Goal: Navigation & Orientation: Find specific page/section

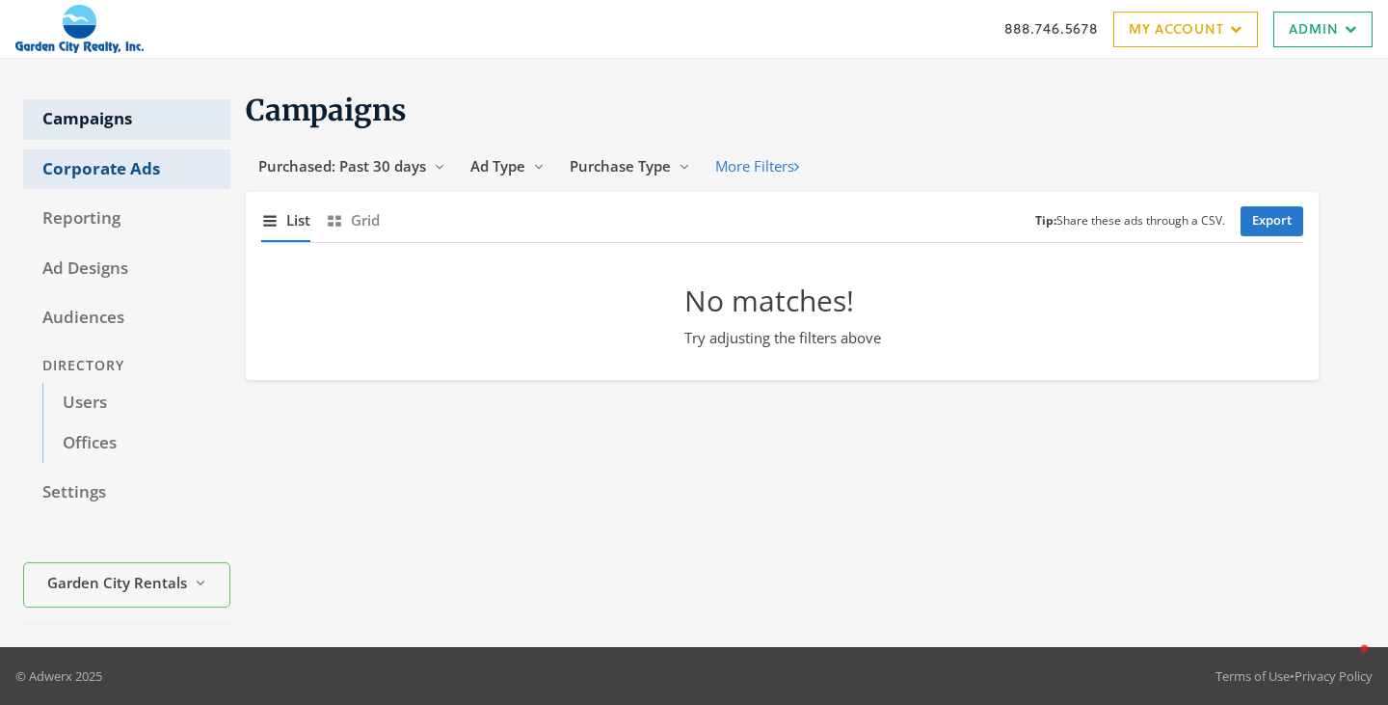
click at [101, 155] on link "Corporate Ads" at bounding box center [126, 169] width 207 height 40
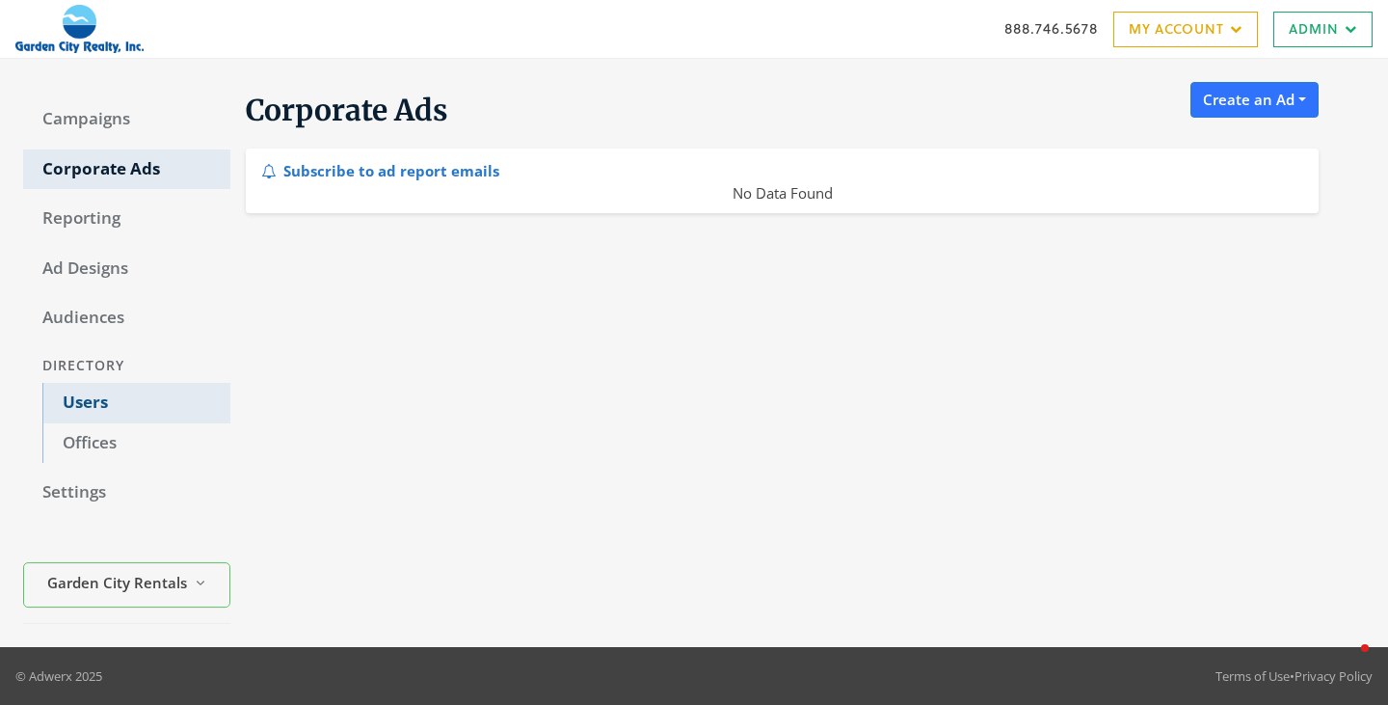
click at [91, 401] on link "Users" at bounding box center [136, 403] width 188 height 40
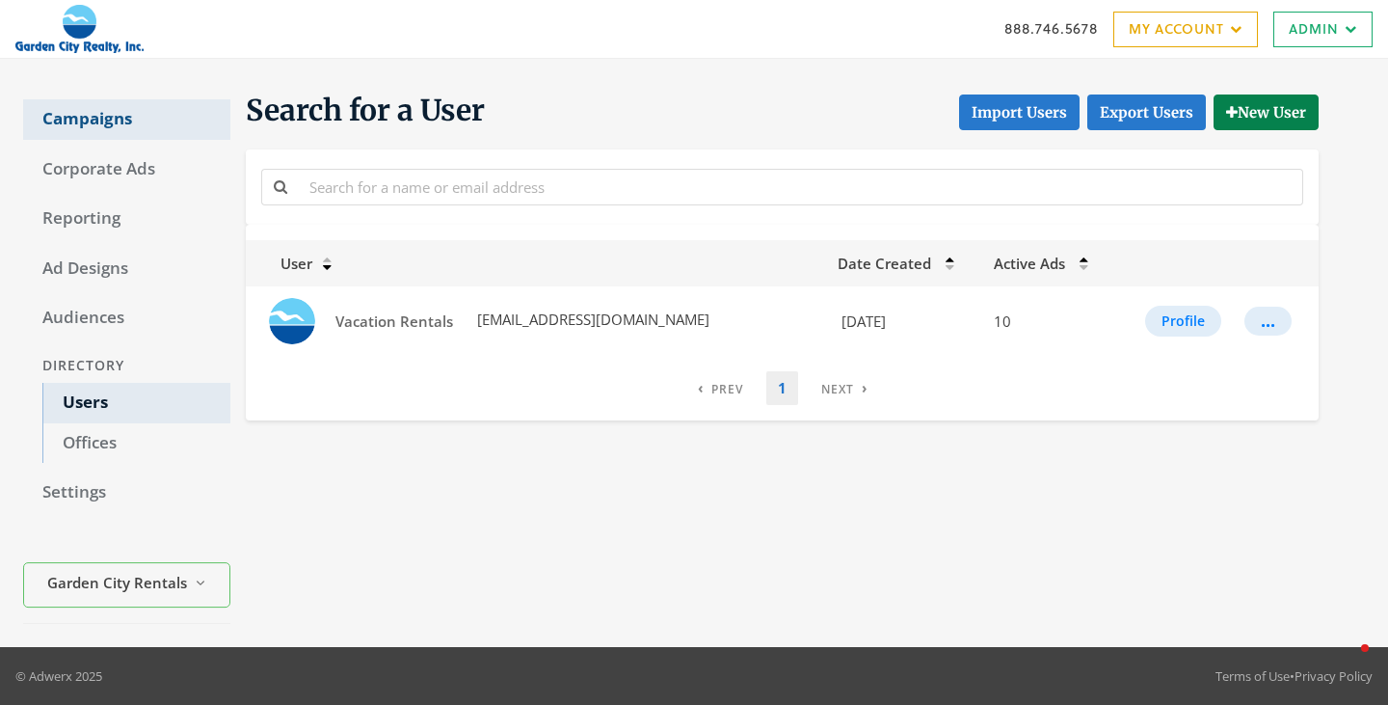
click at [113, 108] on link "Campaigns" at bounding box center [126, 119] width 207 height 40
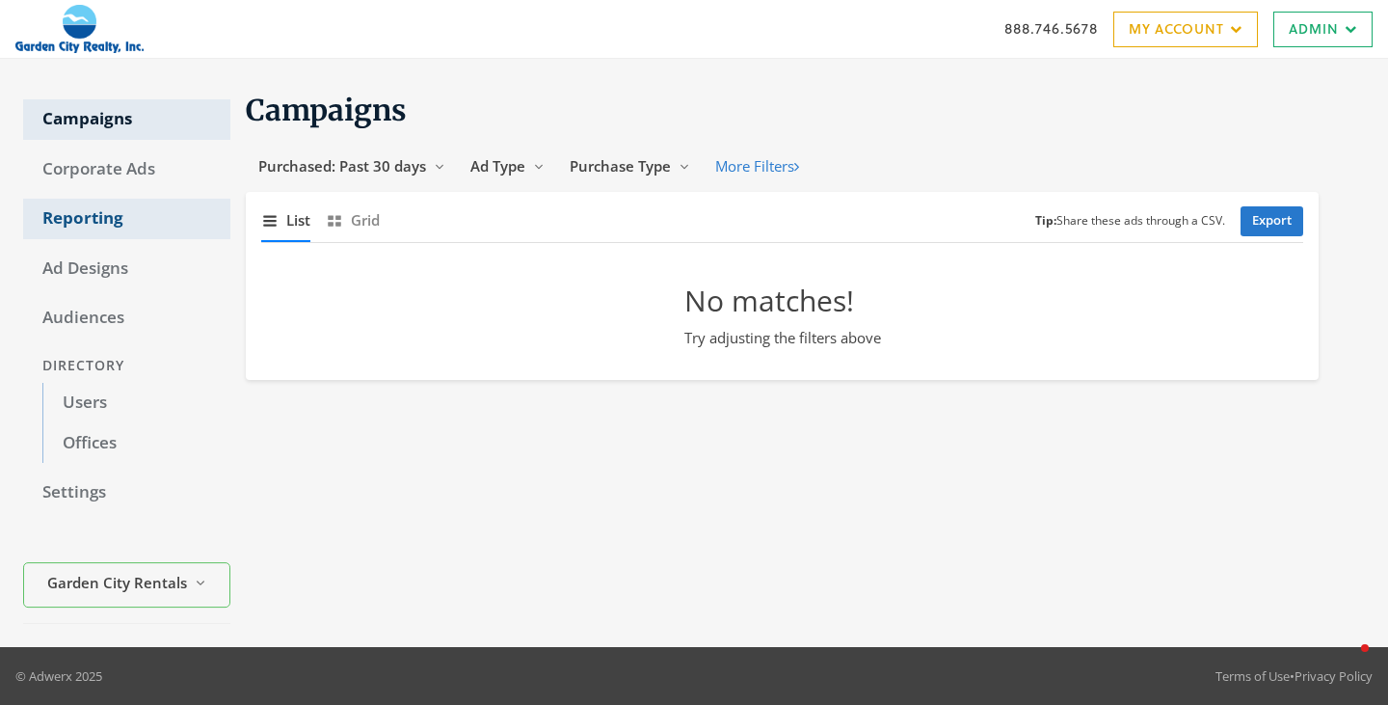
click at [97, 225] on link "Reporting" at bounding box center [126, 219] width 207 height 40
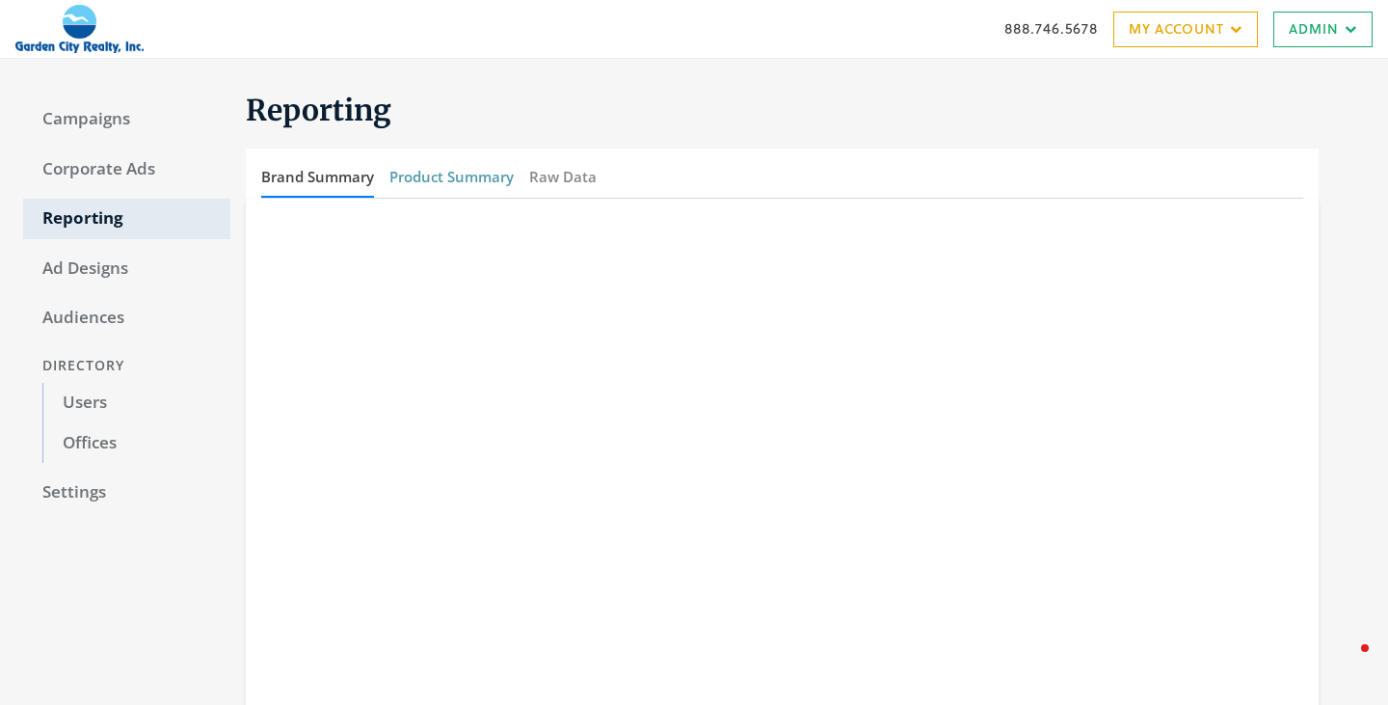
click at [428, 177] on button "Product Summary" at bounding box center [451, 176] width 124 height 41
click at [341, 187] on button "Brand Summary" at bounding box center [317, 176] width 113 height 41
click at [94, 402] on link "Users" at bounding box center [136, 403] width 188 height 40
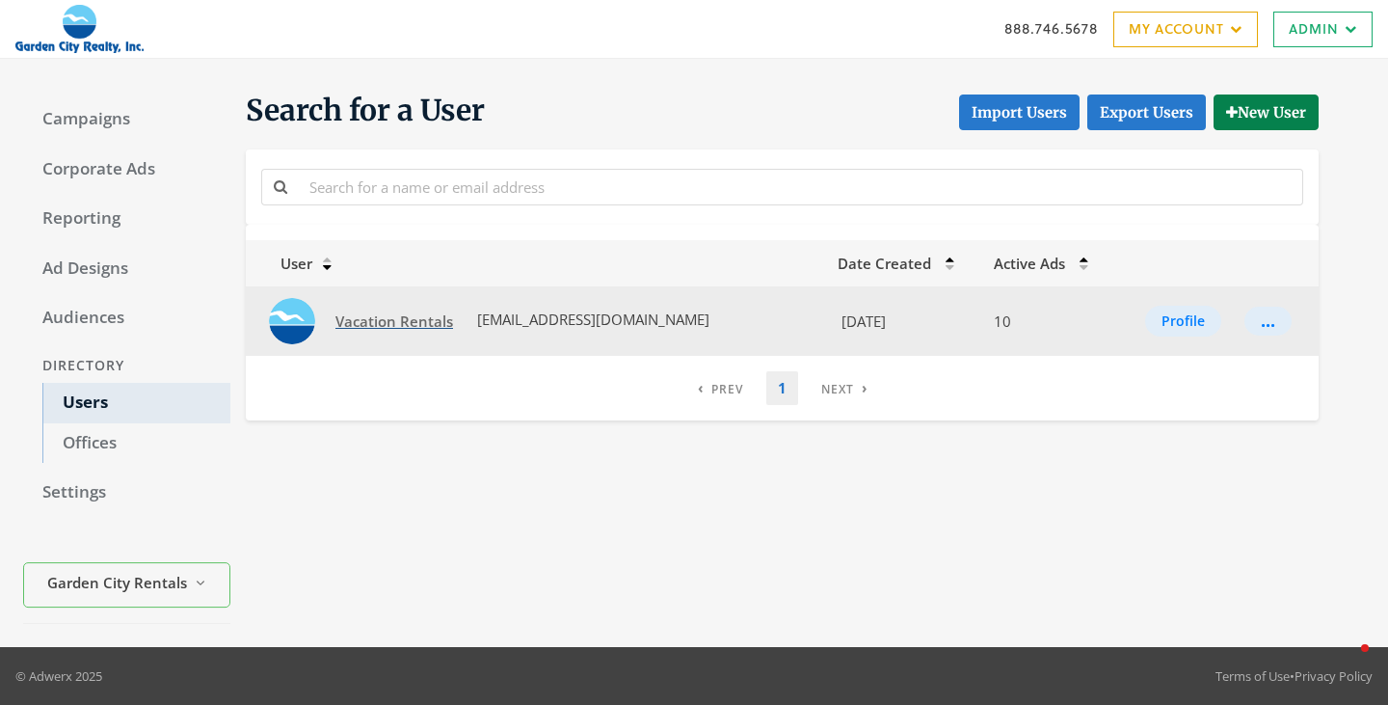
click at [386, 323] on span "Vacation Rentals" at bounding box center [394, 320] width 118 height 19
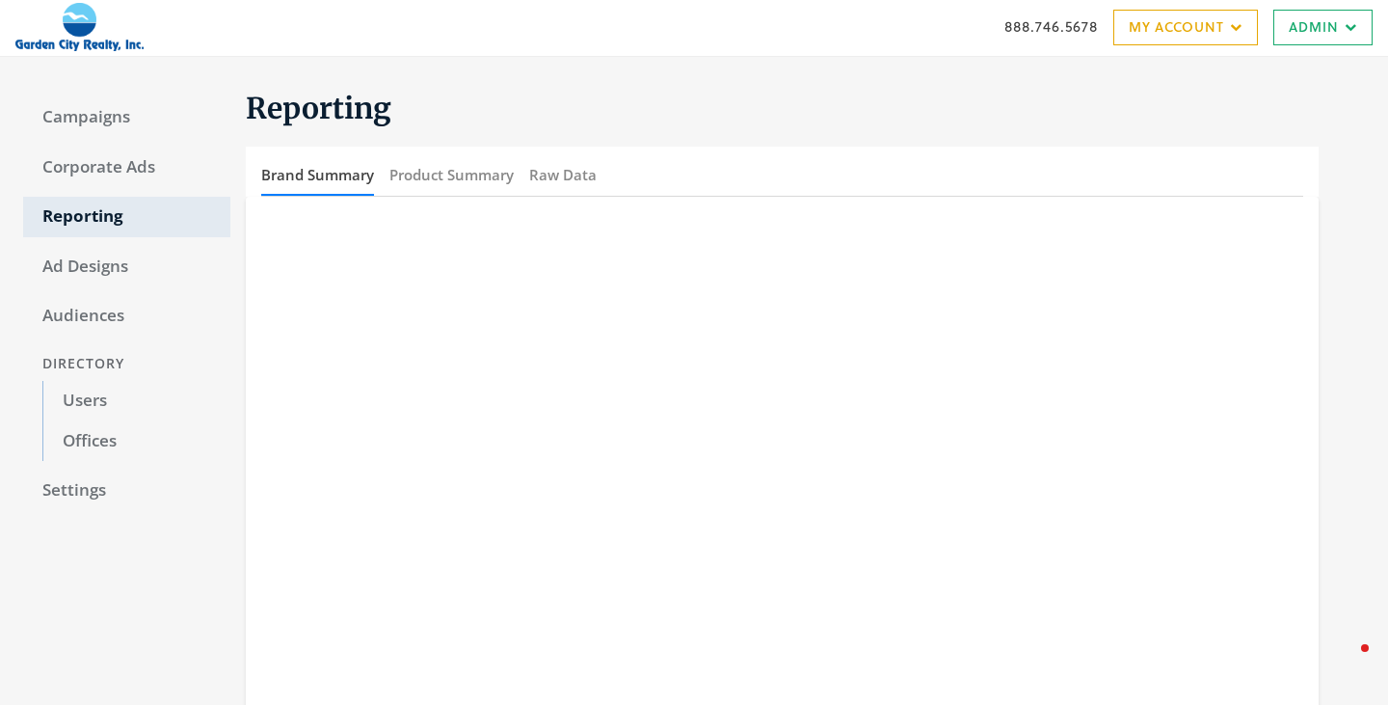
scroll to position [1, 0]
click at [551, 175] on button "Raw Data" at bounding box center [562, 175] width 67 height 41
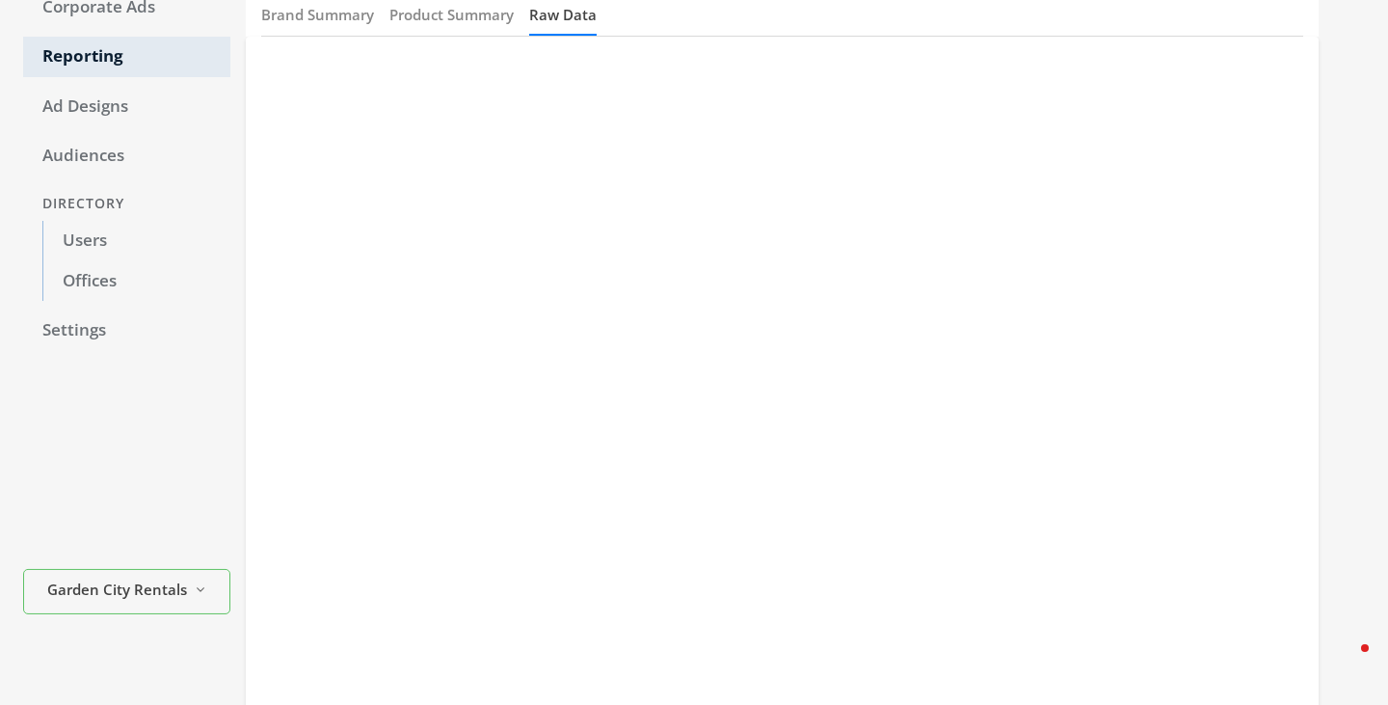
scroll to position [149, 0]
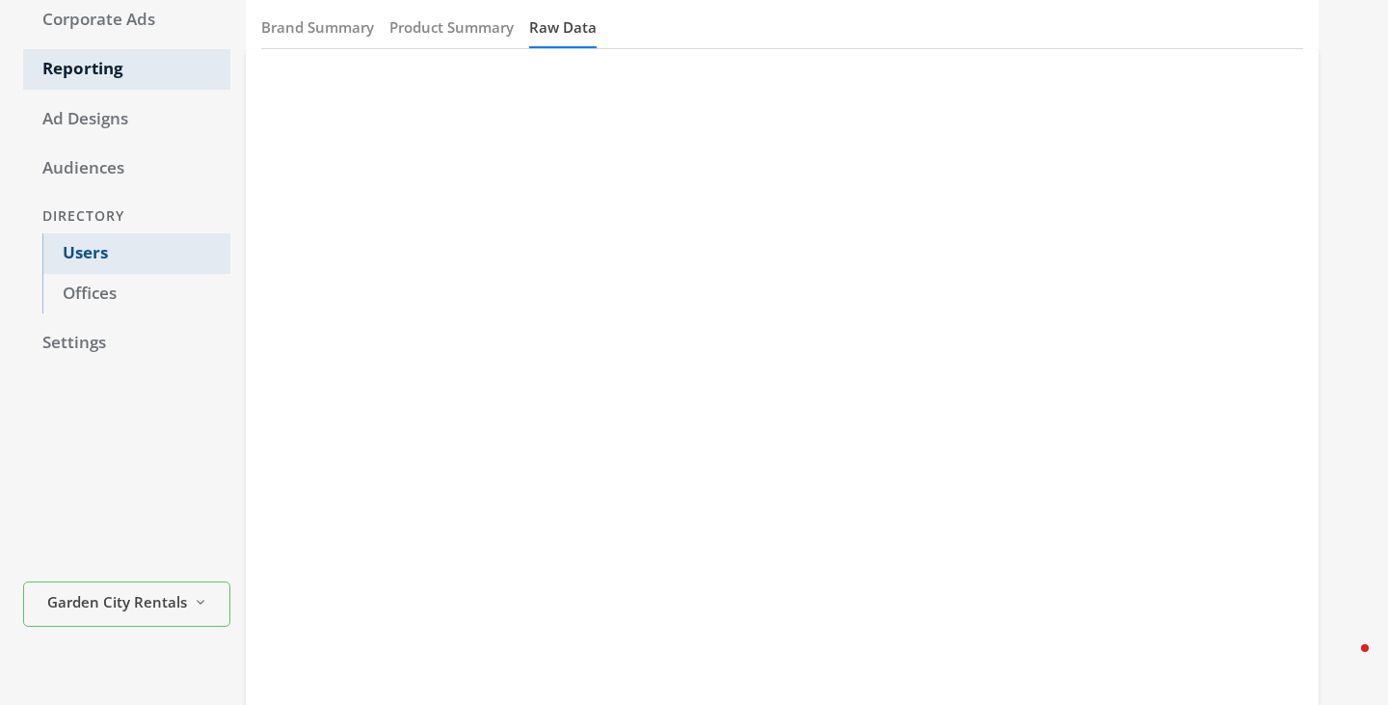
click at [82, 254] on link "Users" at bounding box center [136, 253] width 188 height 40
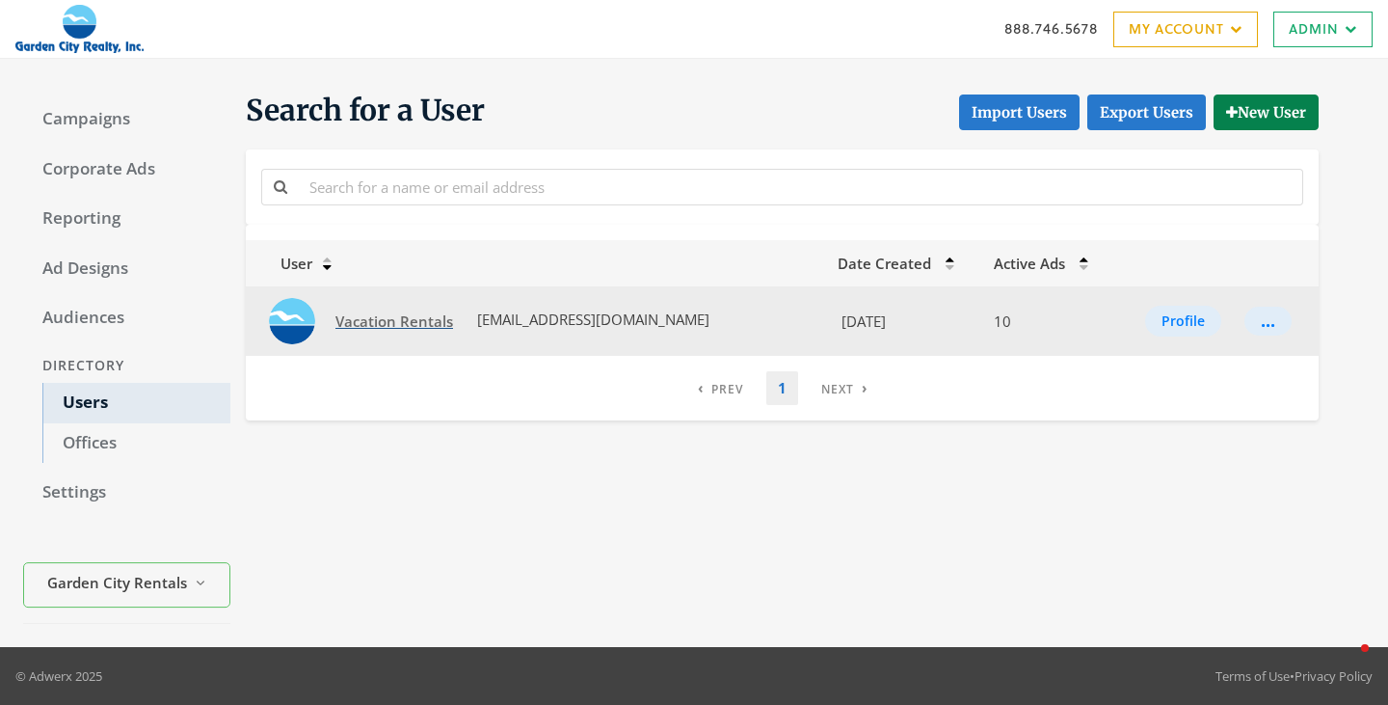
click at [401, 317] on span "Vacation Rentals" at bounding box center [394, 320] width 118 height 19
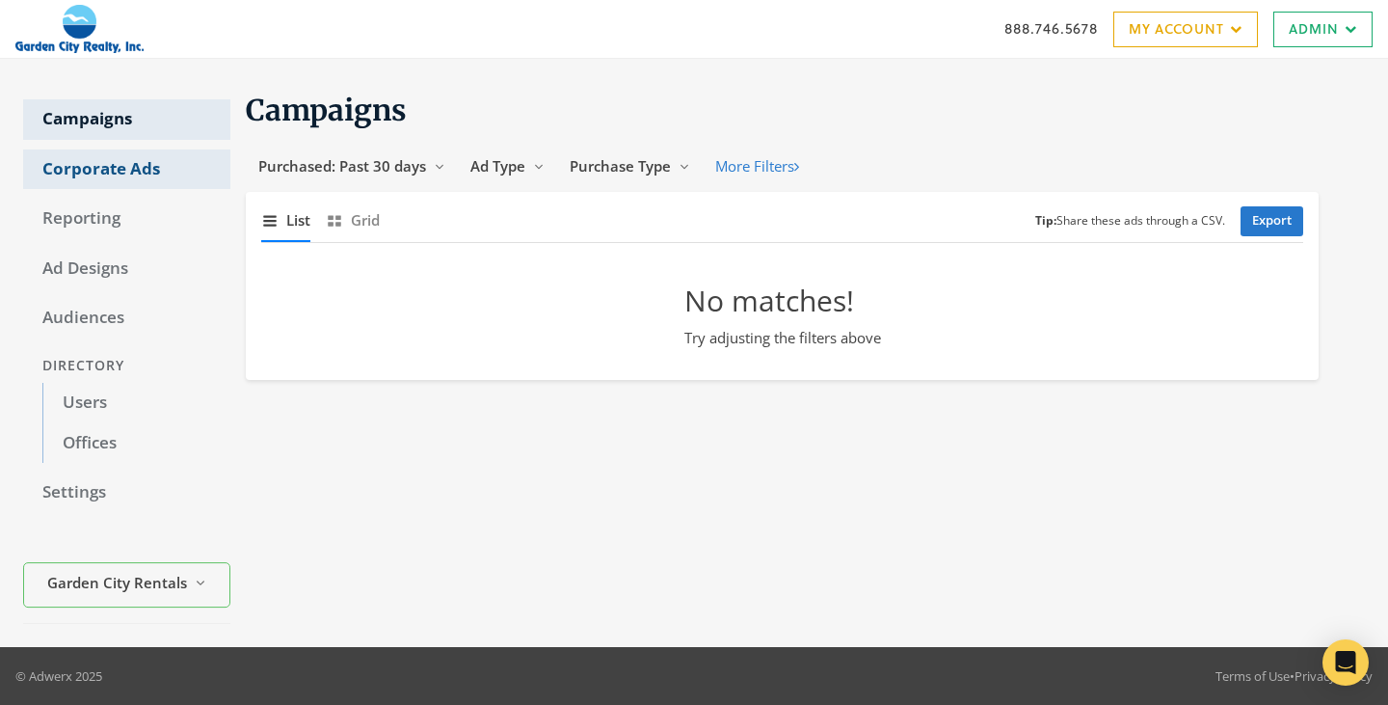
click at [105, 180] on link "Corporate Ads" at bounding box center [126, 169] width 207 height 40
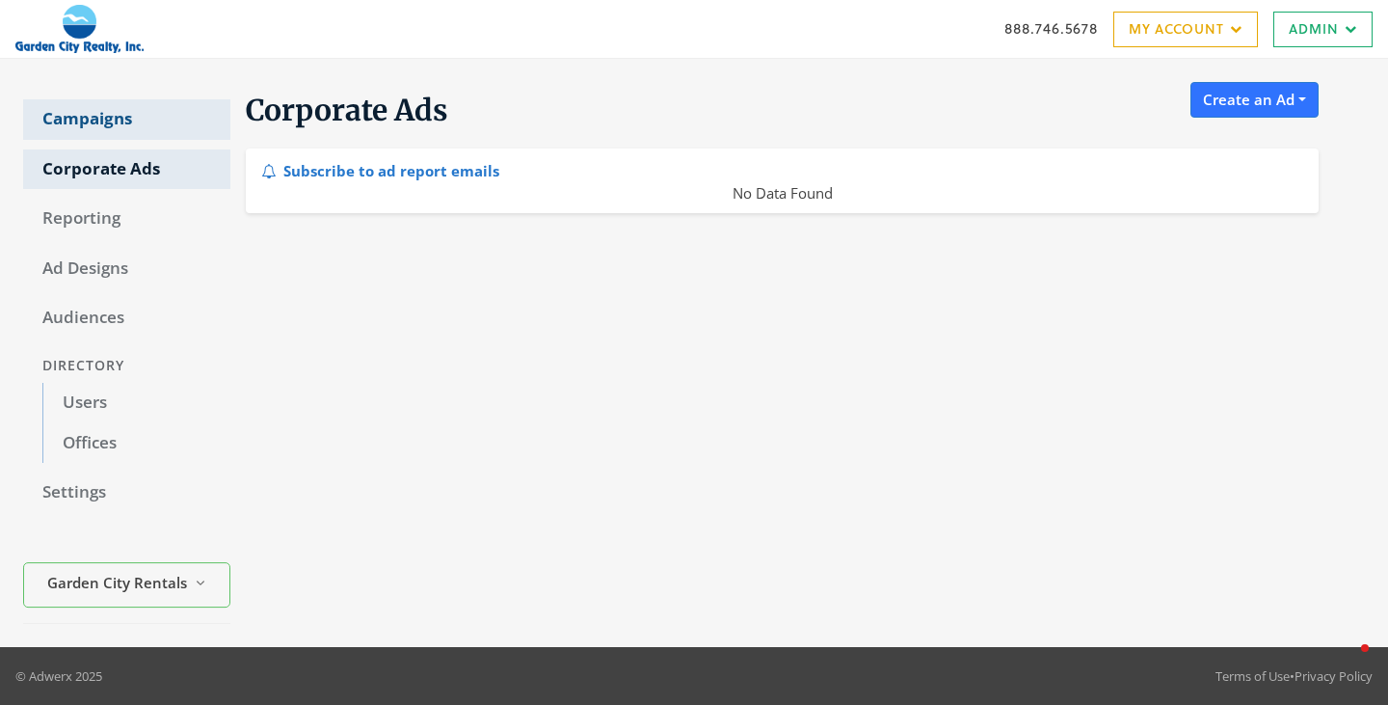
click at [94, 112] on link "Campaigns" at bounding box center [126, 119] width 207 height 40
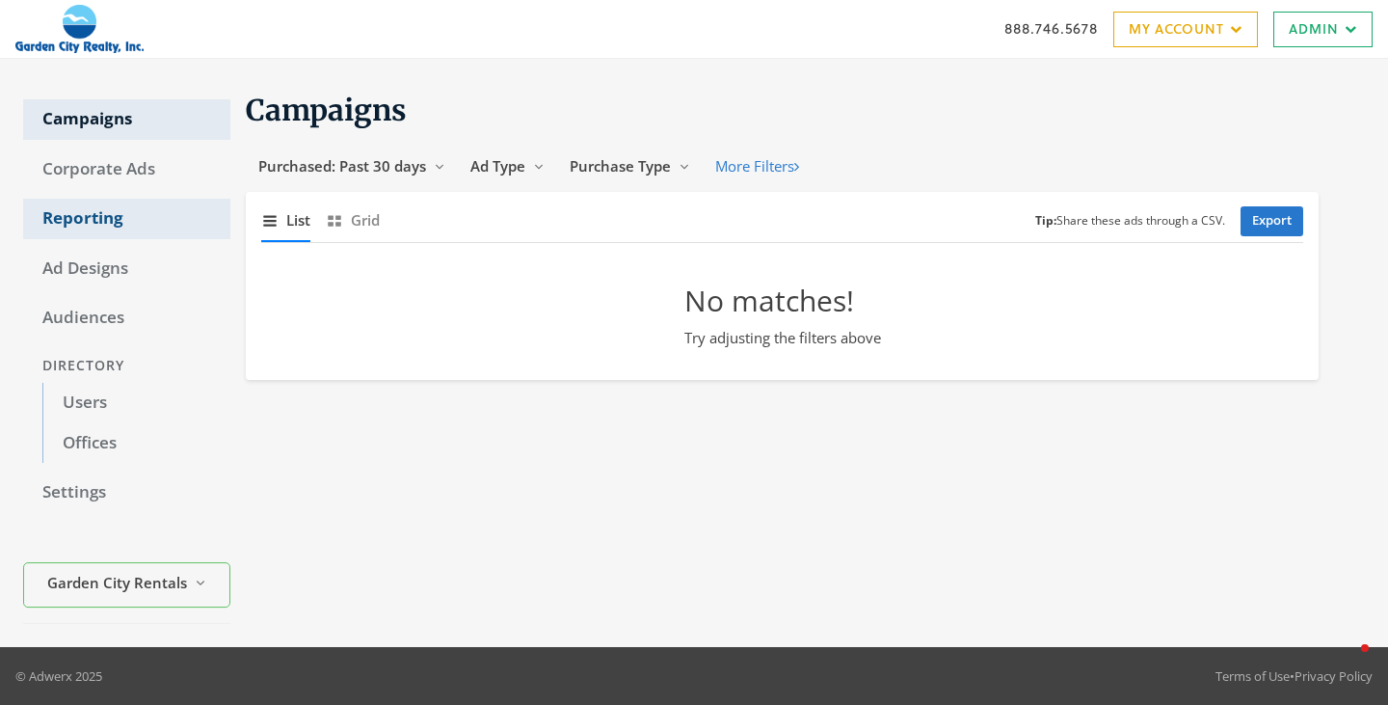
click at [105, 218] on link "Reporting" at bounding box center [126, 219] width 207 height 40
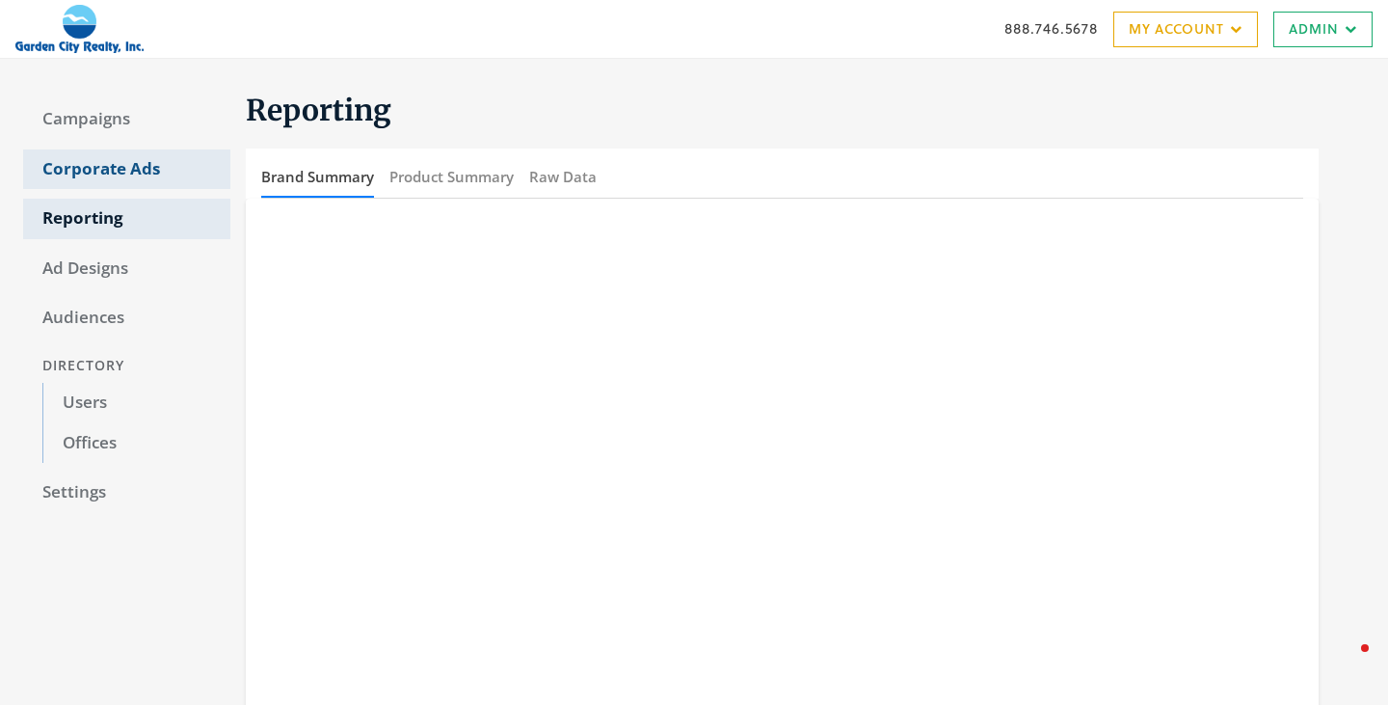
click at [107, 158] on link "Corporate Ads" at bounding box center [126, 169] width 207 height 40
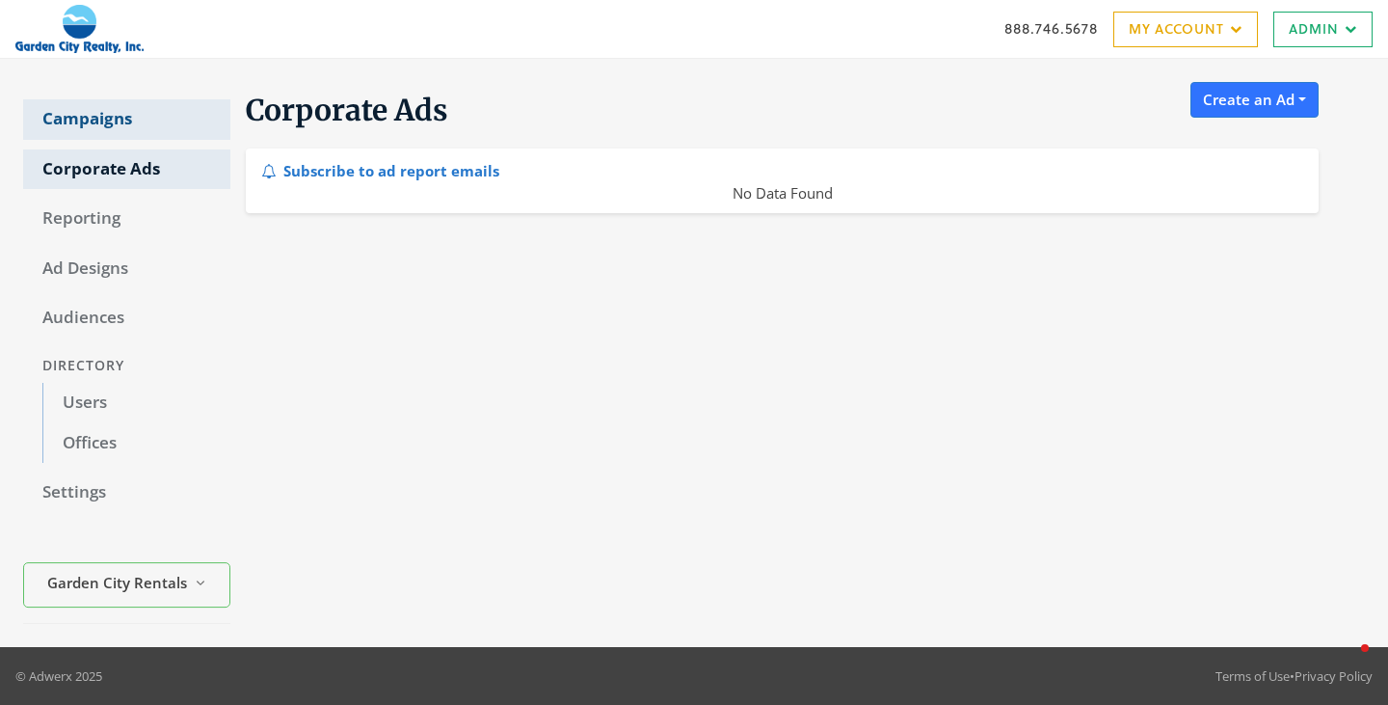
click at [98, 112] on link "Campaigns" at bounding box center [126, 119] width 207 height 40
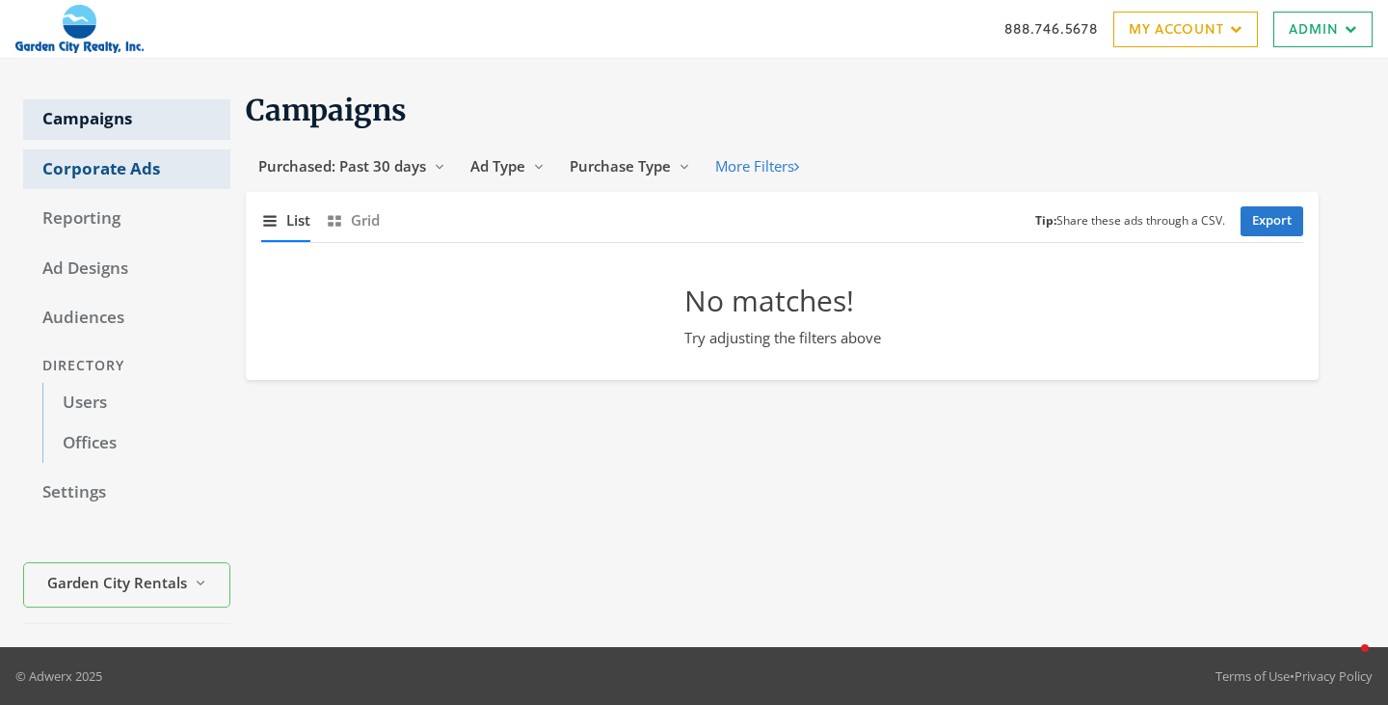
click at [103, 172] on link "Corporate Ads" at bounding box center [126, 169] width 207 height 40
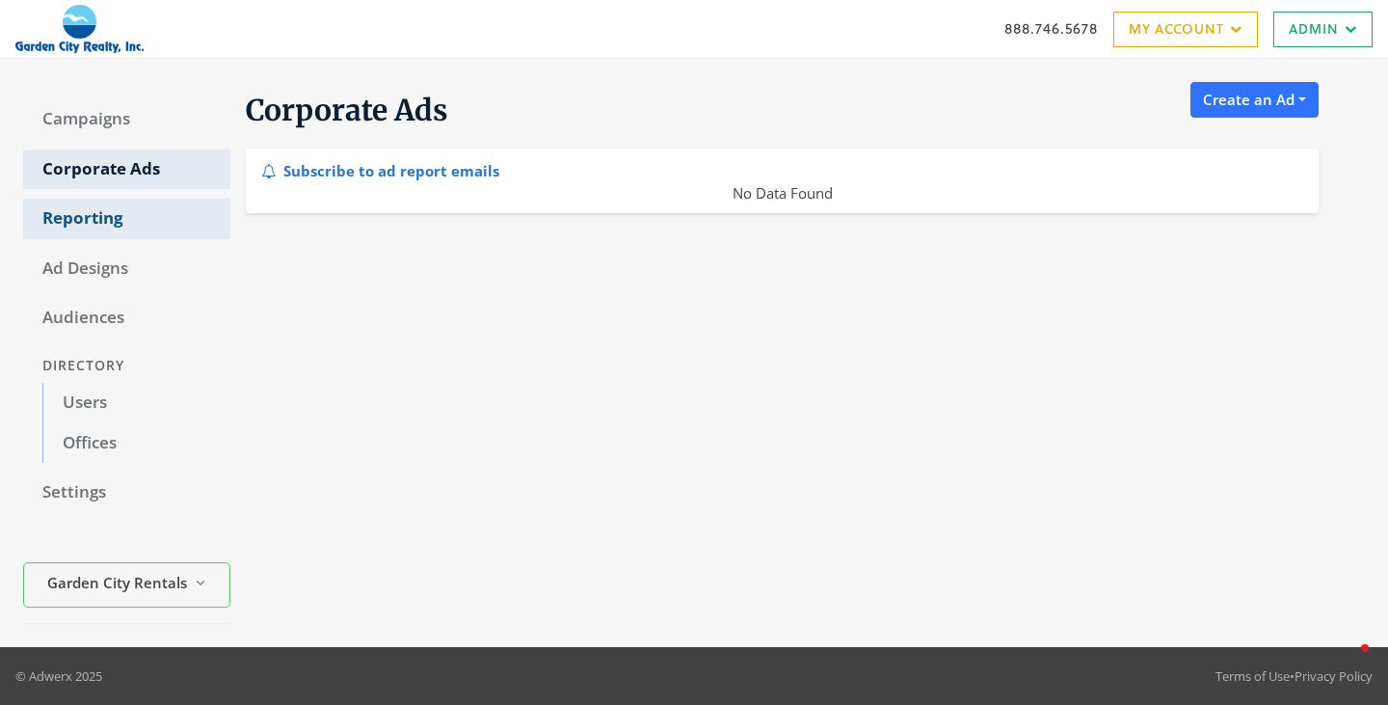
click at [79, 224] on link "Reporting" at bounding box center [126, 219] width 207 height 40
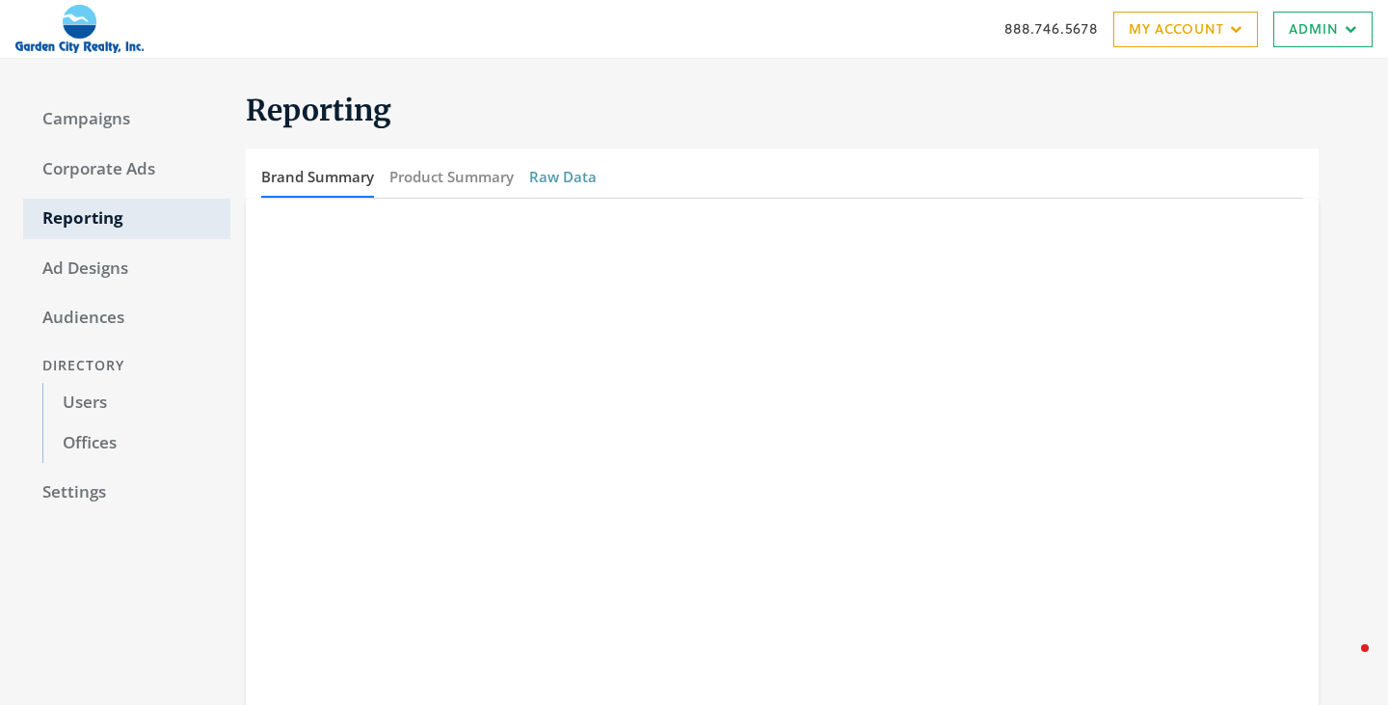
click at [579, 178] on button "Raw Data" at bounding box center [562, 176] width 67 height 41
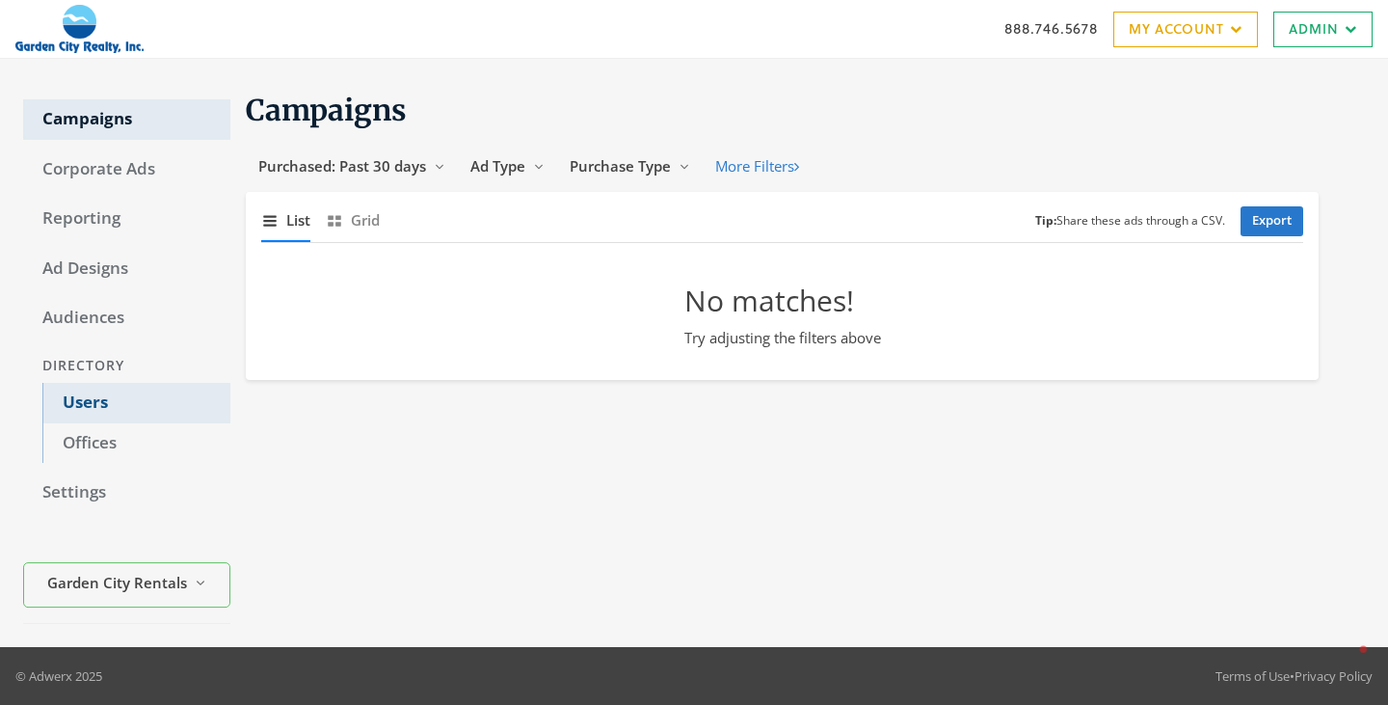
click at [93, 414] on link "Users" at bounding box center [136, 403] width 188 height 40
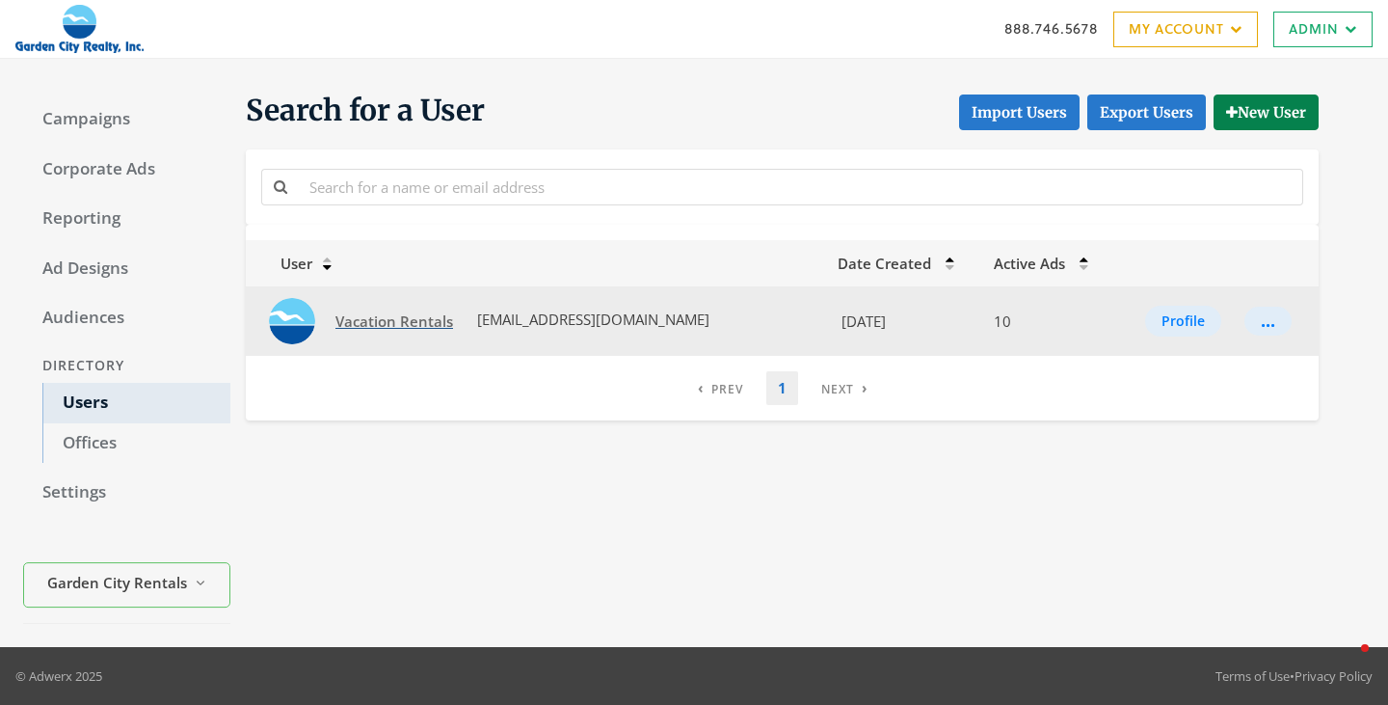
click at [365, 337] on link "Vacation Rentals" at bounding box center [394, 322] width 143 height 36
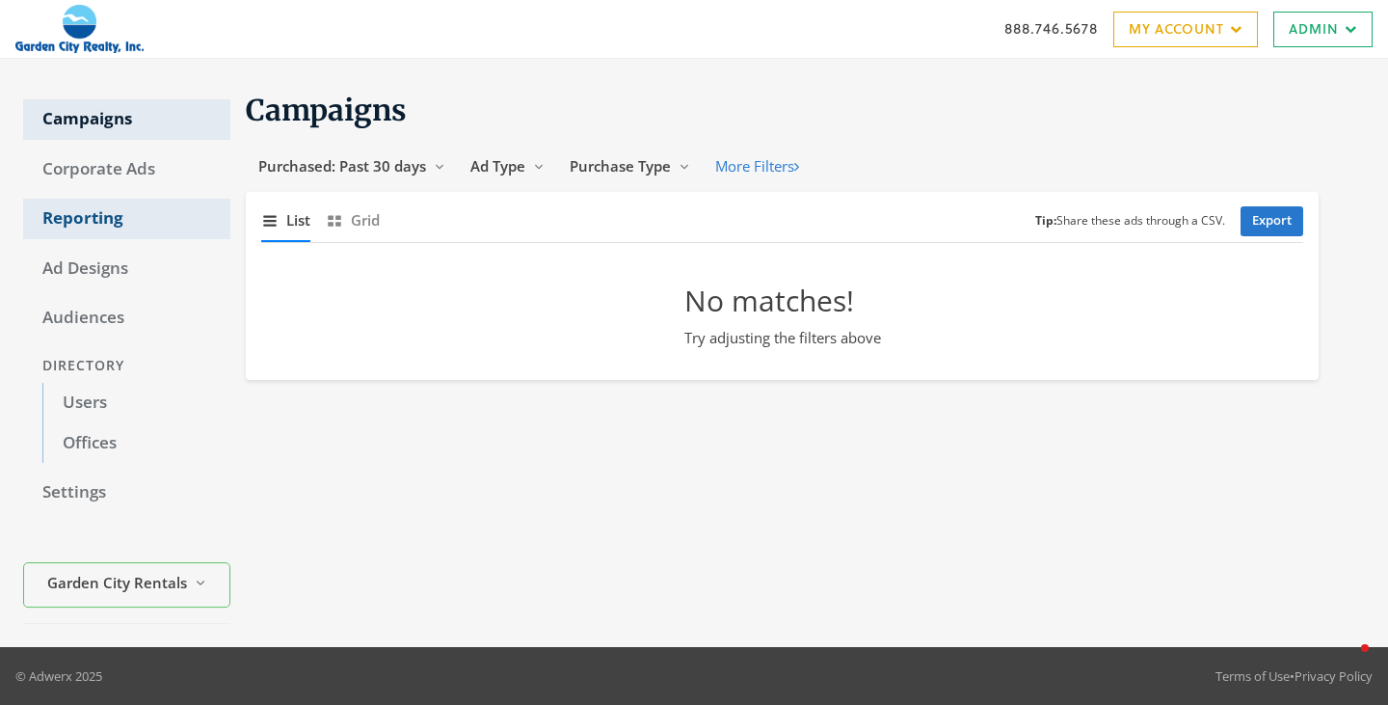
click at [93, 216] on link "Reporting" at bounding box center [126, 219] width 207 height 40
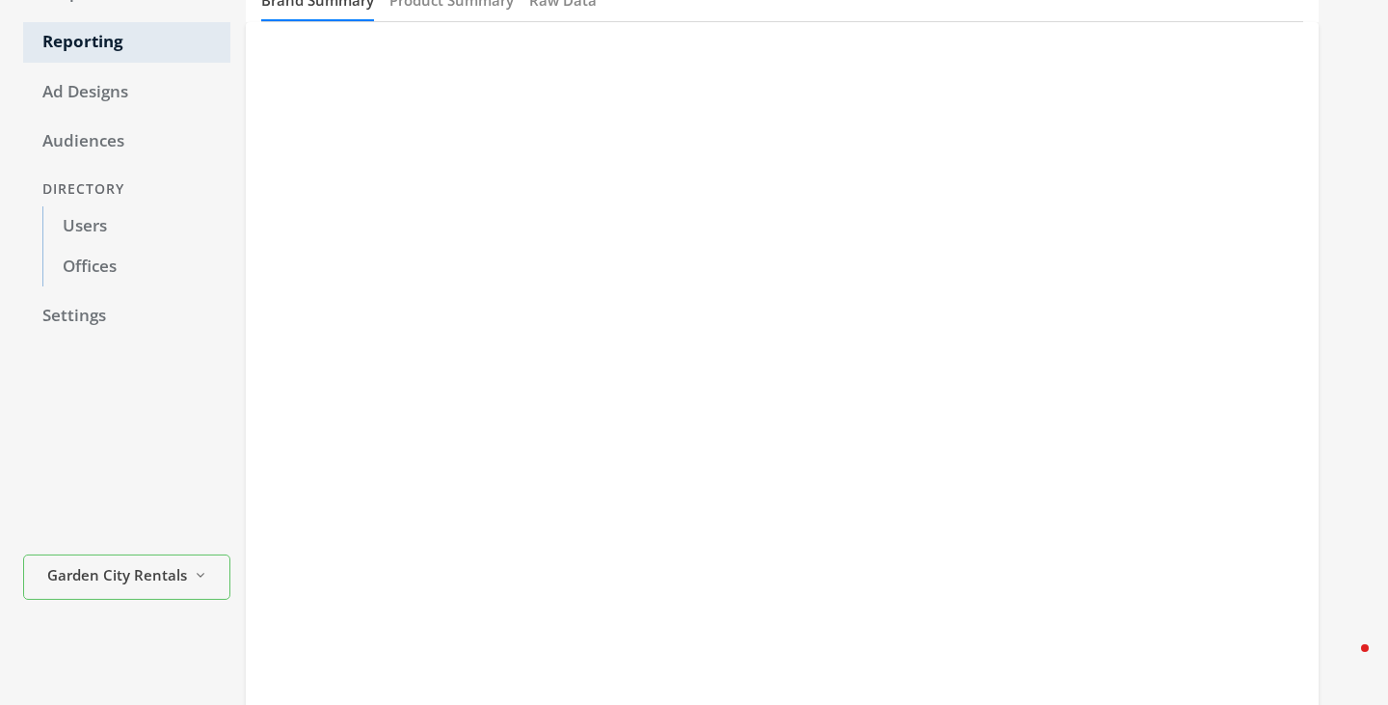
scroll to position [361, 0]
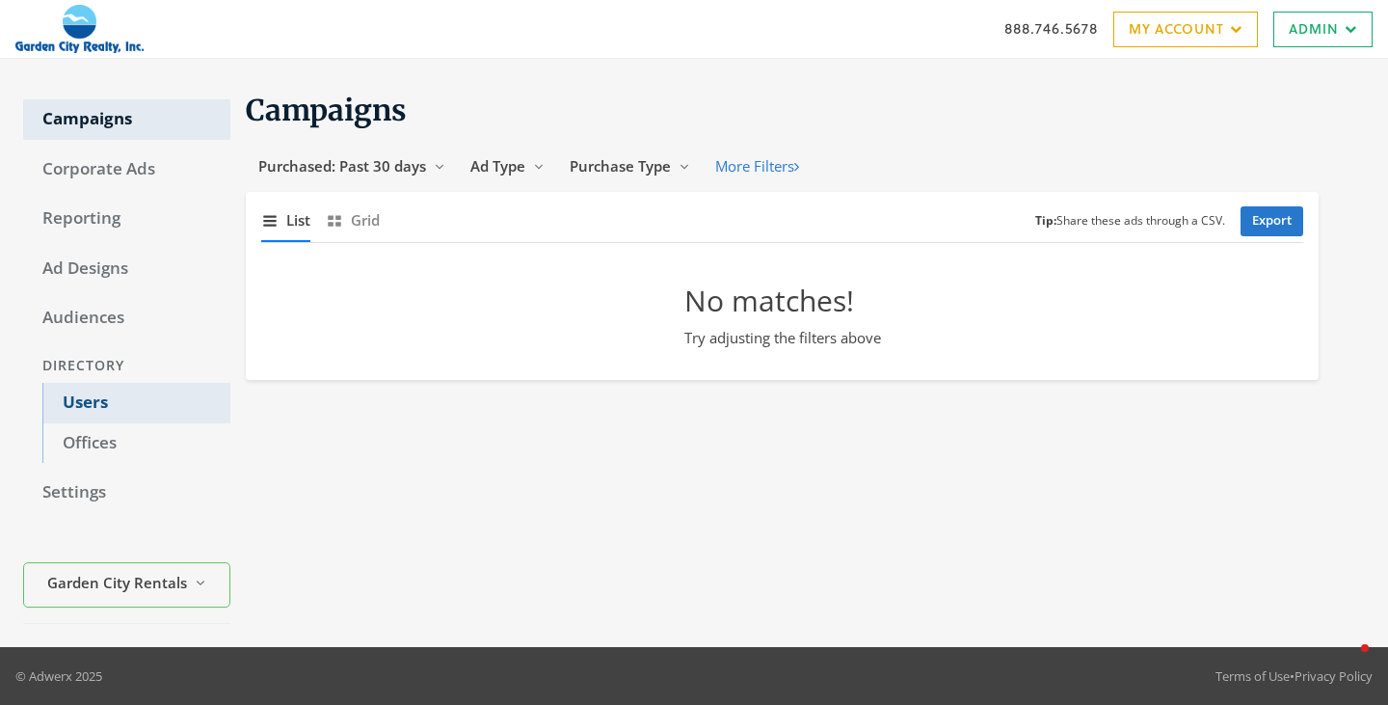
click at [92, 399] on link "Users" at bounding box center [136, 403] width 188 height 40
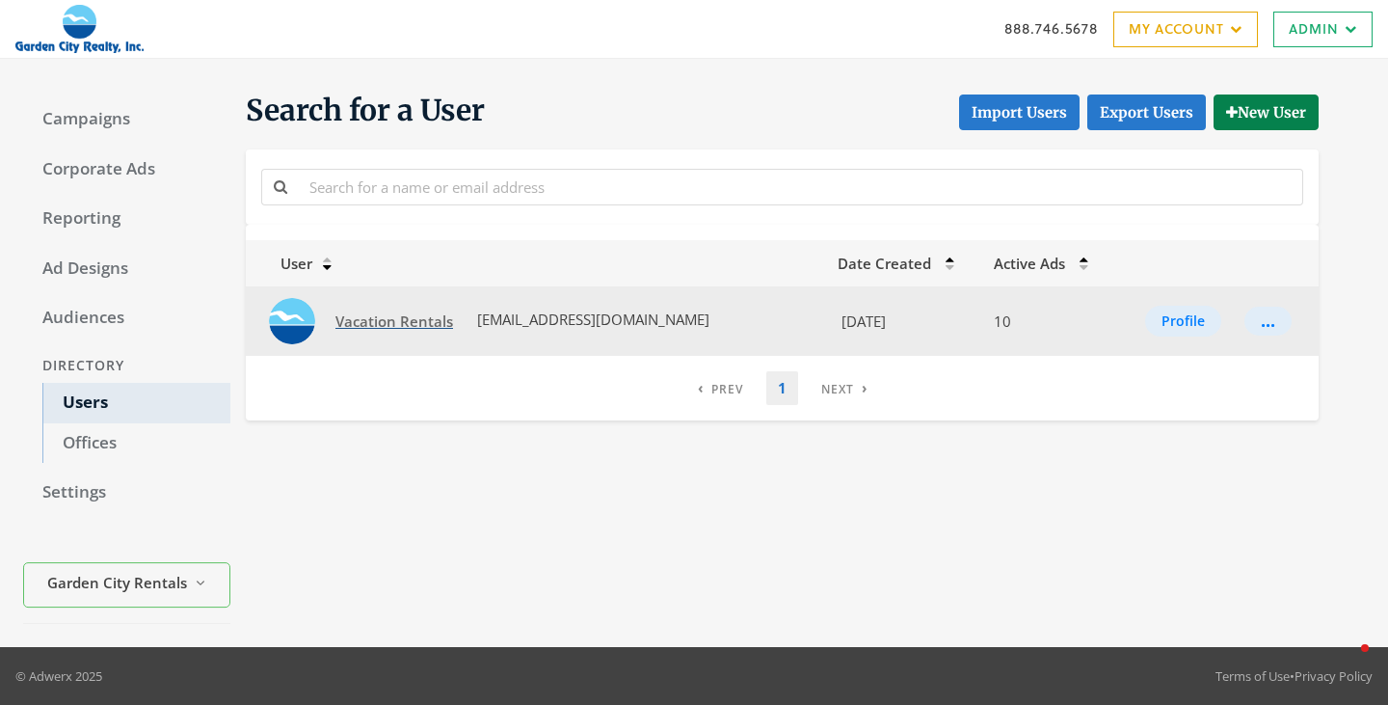
click at [388, 324] on span "Vacation Rentals" at bounding box center [394, 320] width 118 height 19
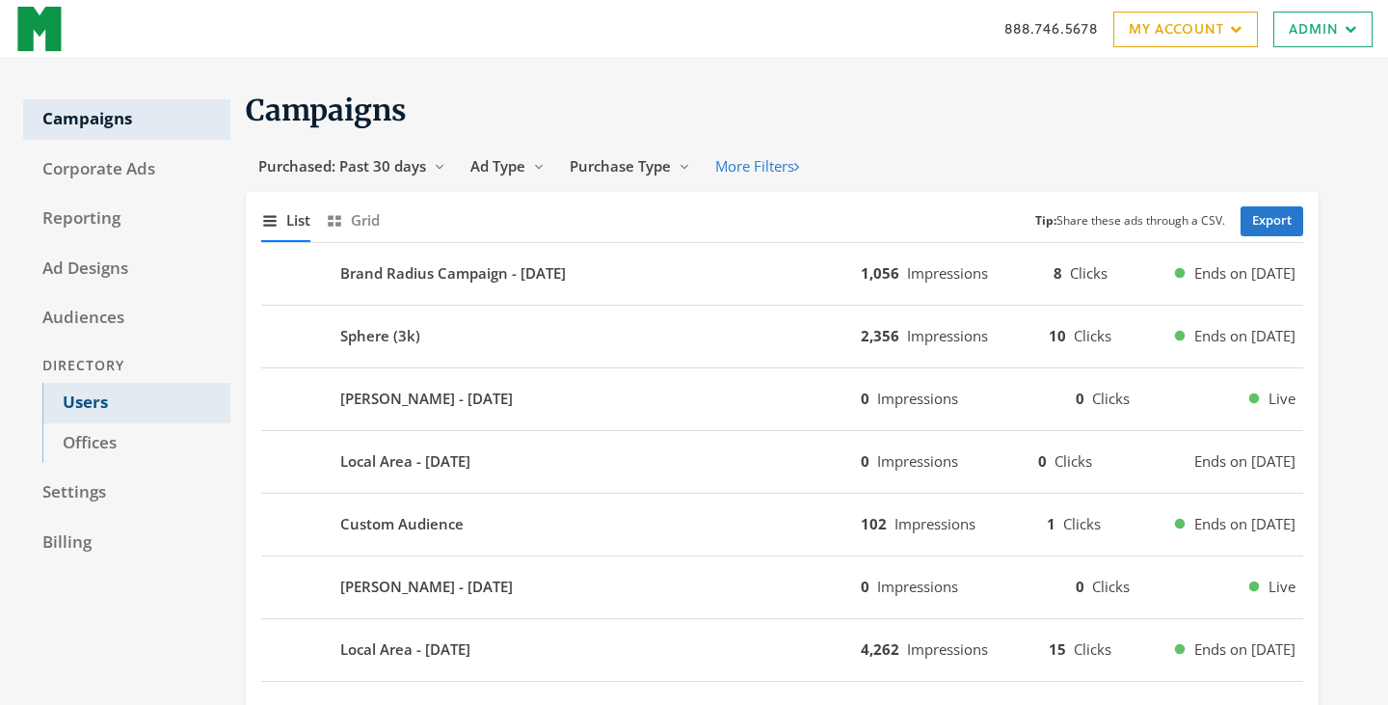
click at [92, 392] on link "Users" at bounding box center [136, 403] width 188 height 40
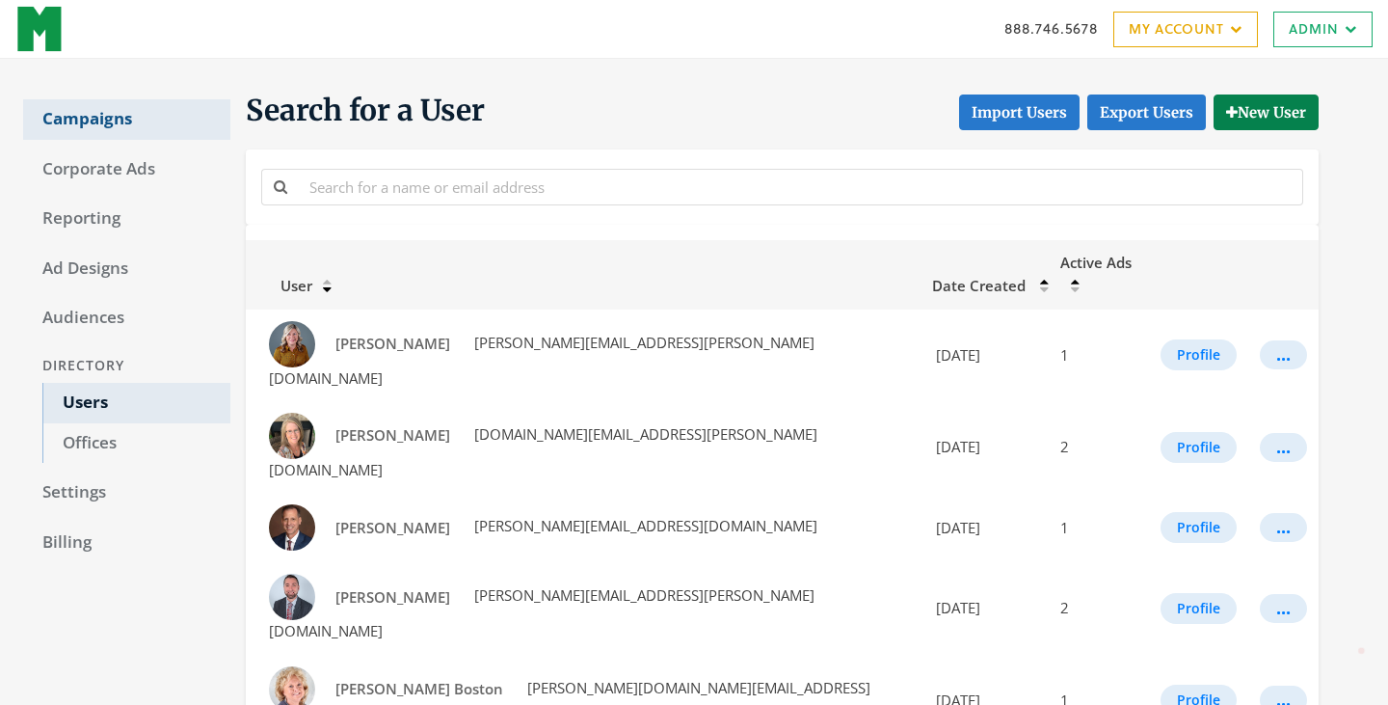
click at [99, 125] on link "Campaigns" at bounding box center [126, 119] width 207 height 40
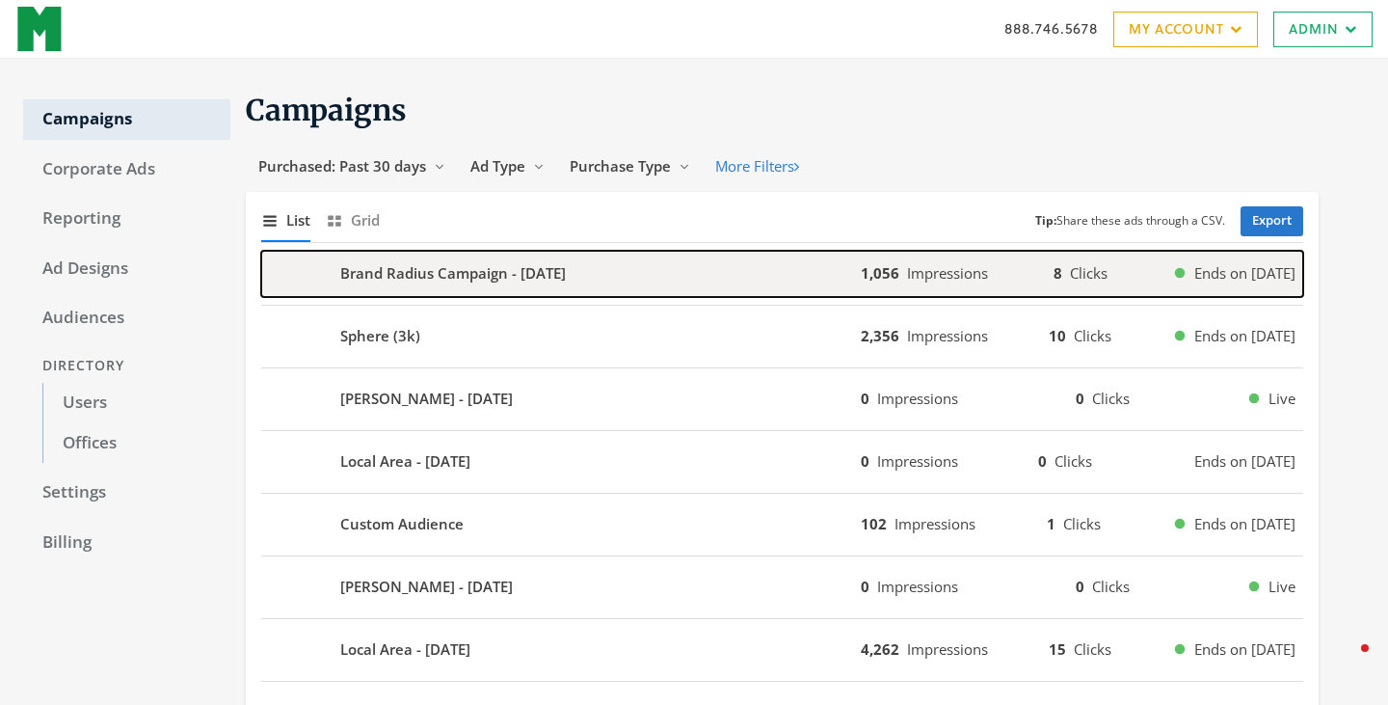
click at [443, 281] on b "Brand Radius Campaign - [DATE]" at bounding box center [453, 273] width 226 height 22
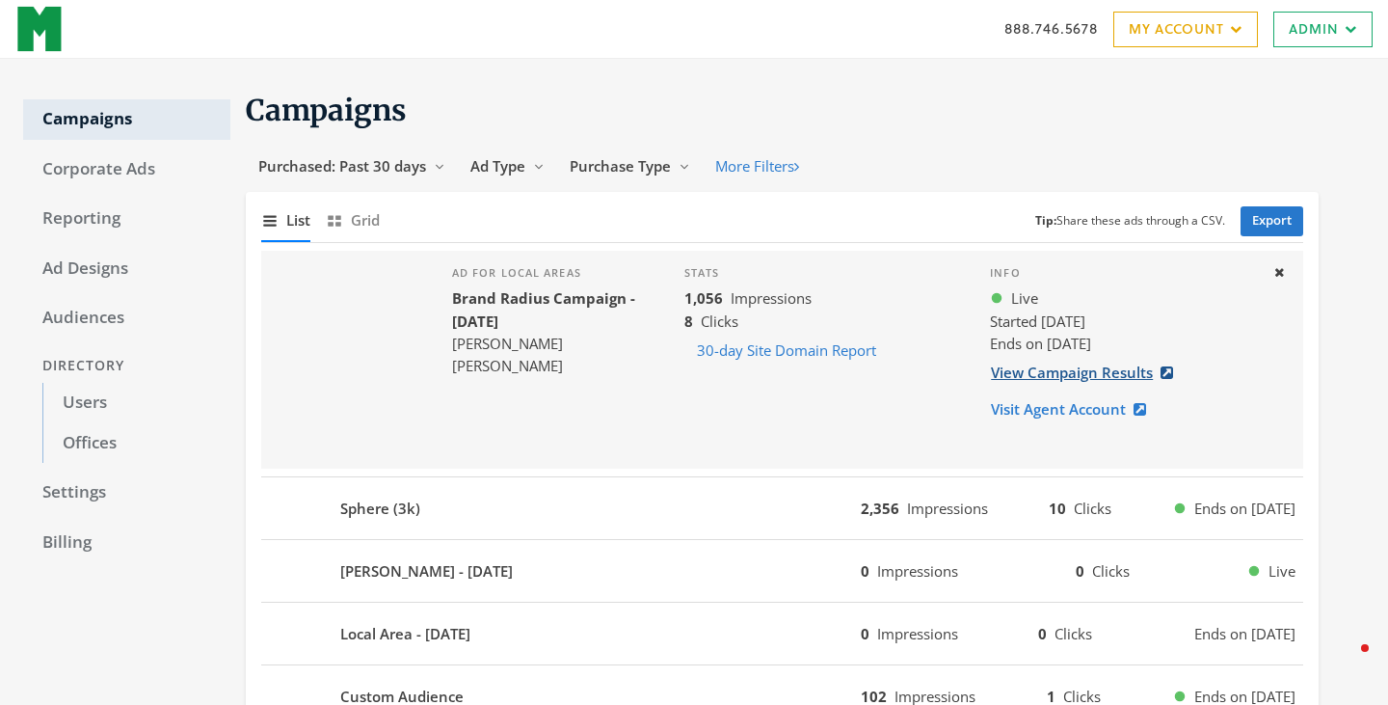
click at [1076, 374] on link "View Campaign Results" at bounding box center [1088, 373] width 196 height 36
